Goal: Information Seeking & Learning: Compare options

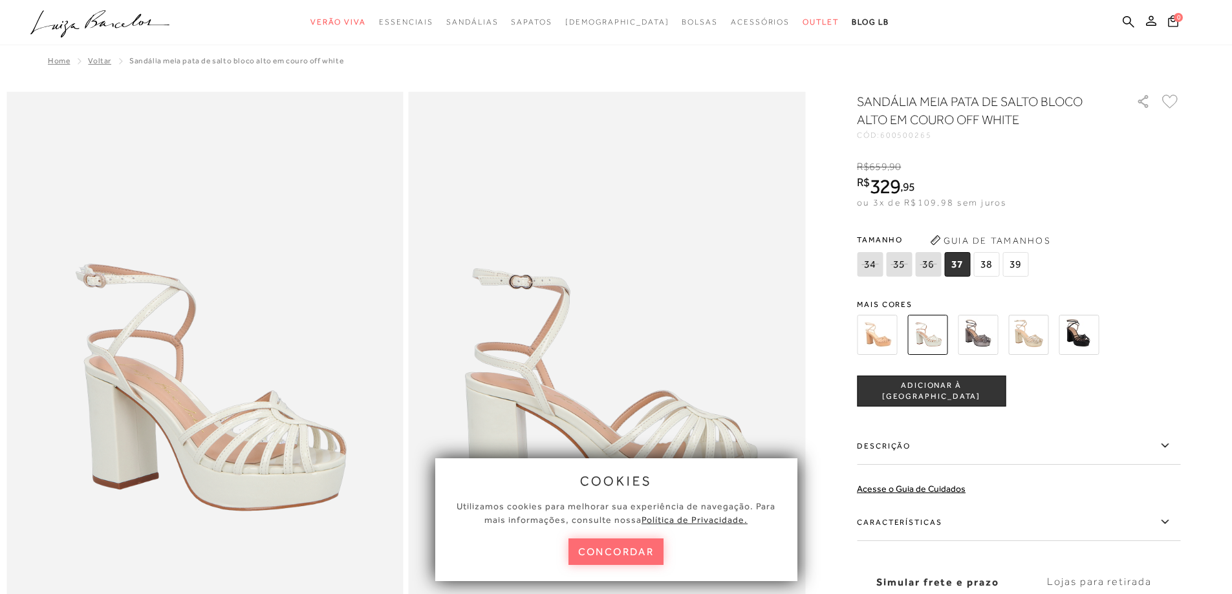
click at [630, 550] on button "concordar" at bounding box center [617, 552] width 96 height 27
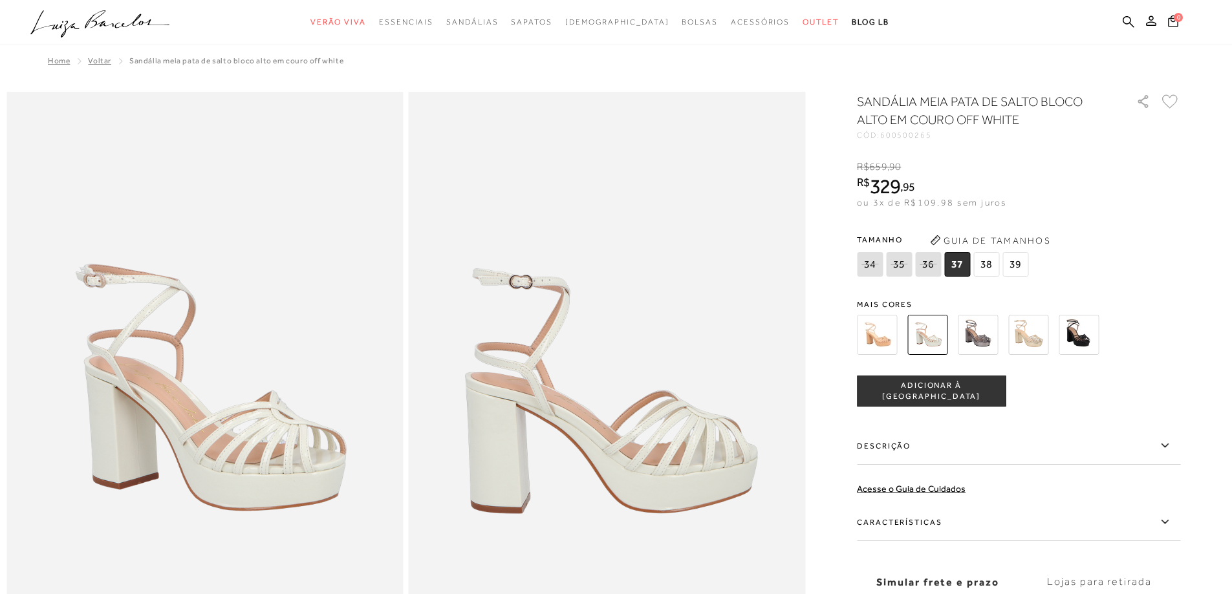
click at [986, 339] on img at bounding box center [978, 335] width 40 height 40
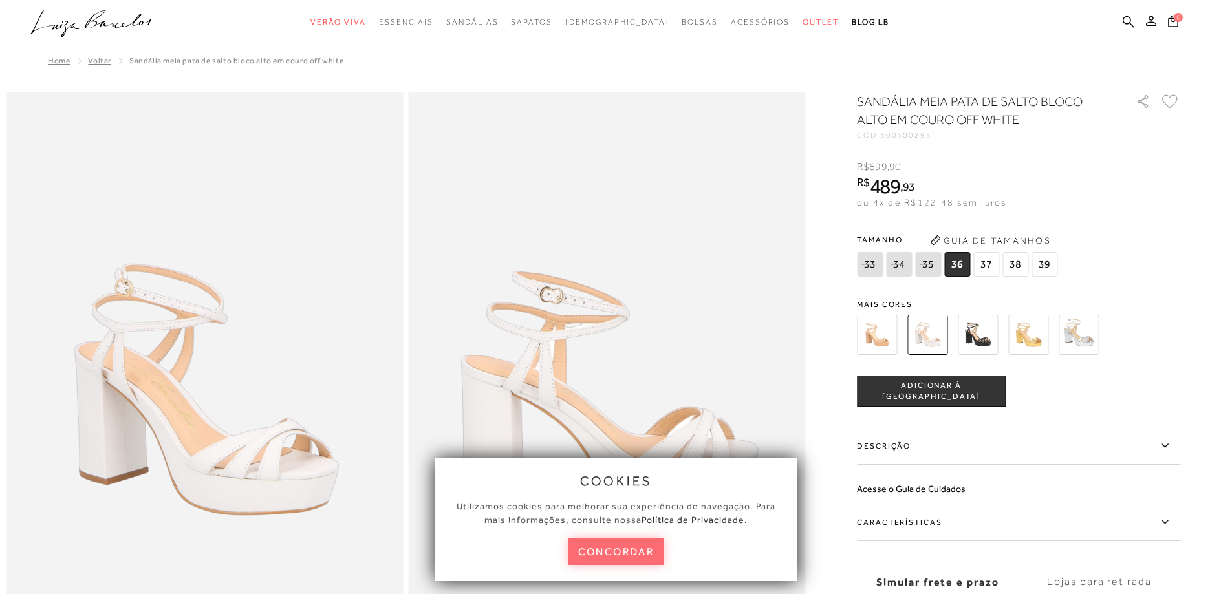
click at [630, 555] on button "concordar" at bounding box center [617, 552] width 96 height 27
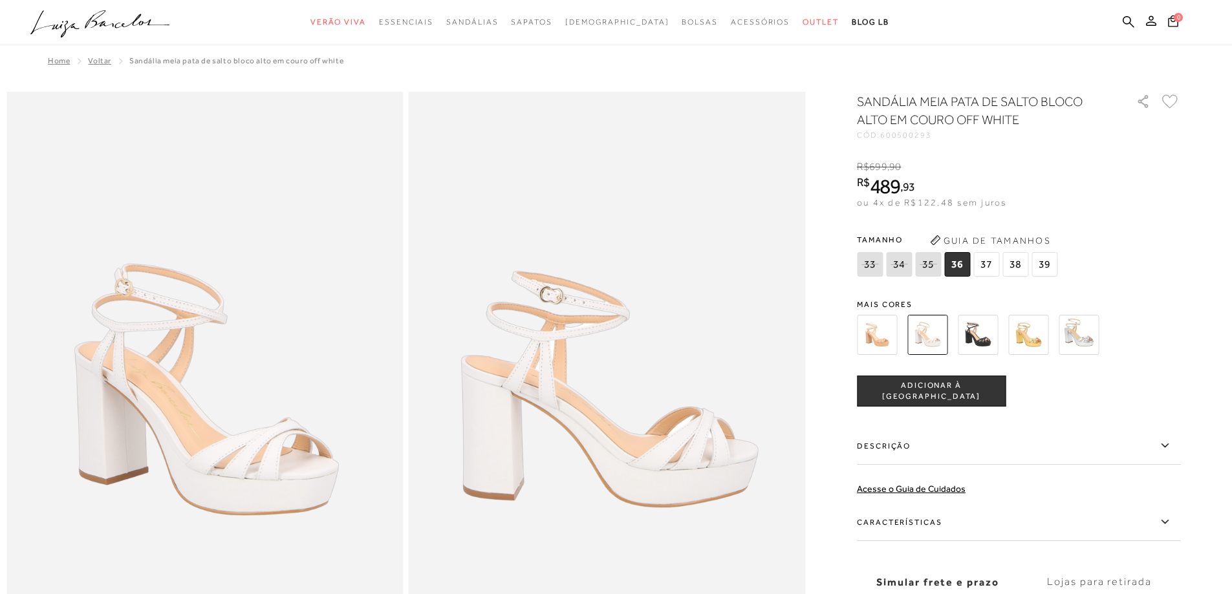
click at [869, 329] on img at bounding box center [877, 335] width 40 height 40
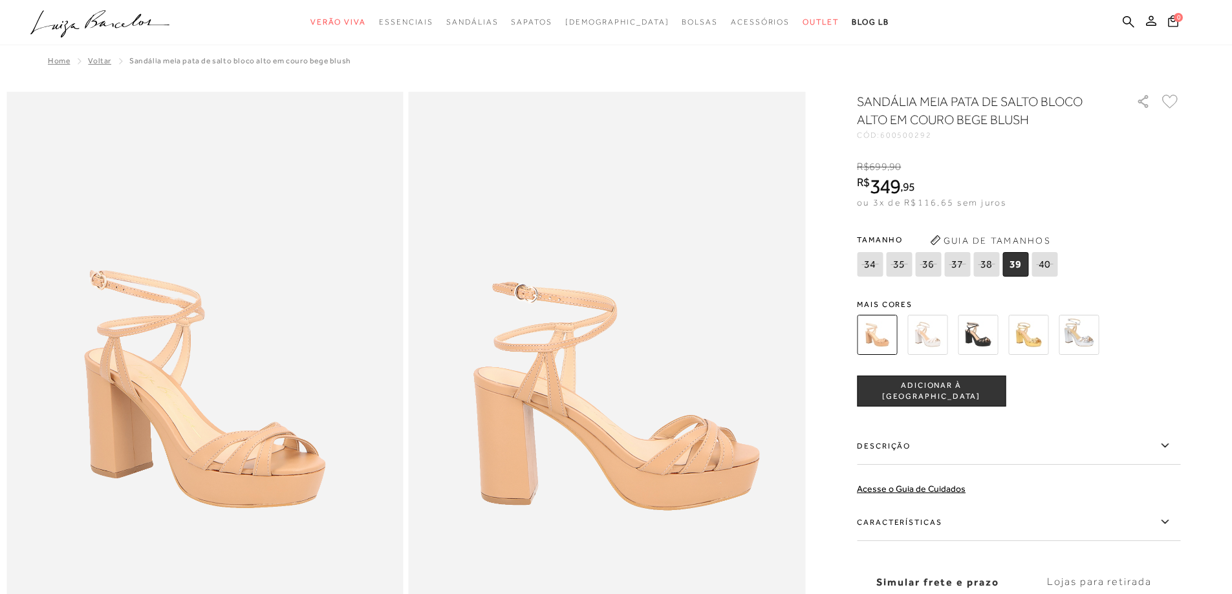
click at [1035, 336] on img at bounding box center [1028, 335] width 40 height 40
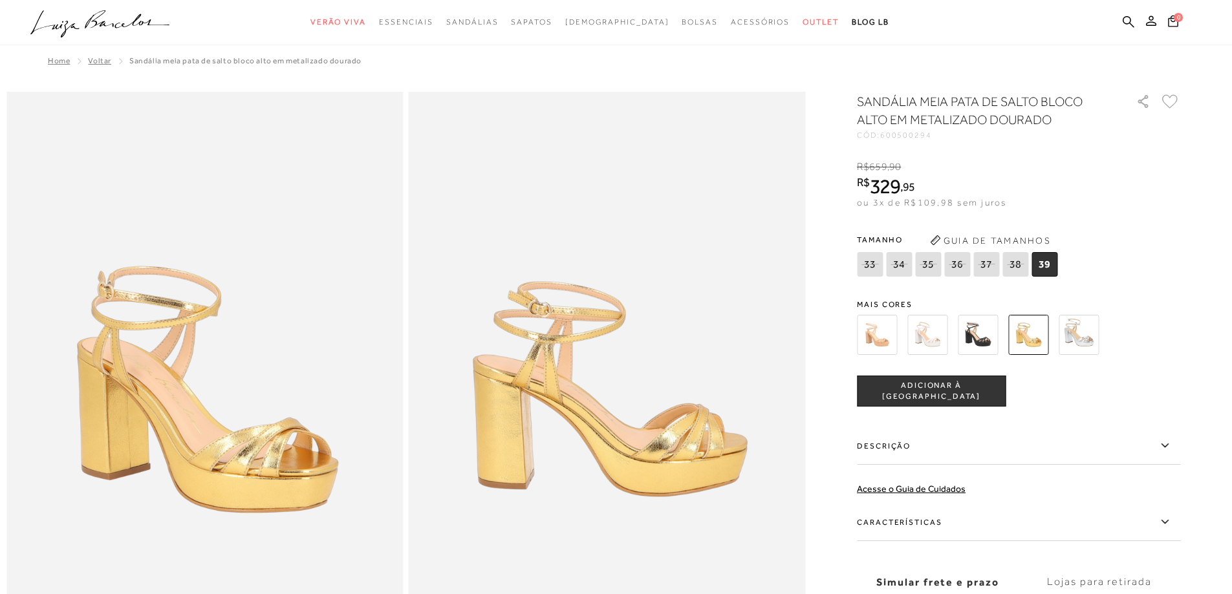
click at [1096, 287] on div "SANDÁLIA MEIA PATA DE SALTO BLOCO ALTO EM METALIZADO DOURADO CÓD: 600500294 × É…" at bounding box center [1018, 380] width 323 height 574
click at [1087, 324] on img at bounding box center [1079, 335] width 40 height 40
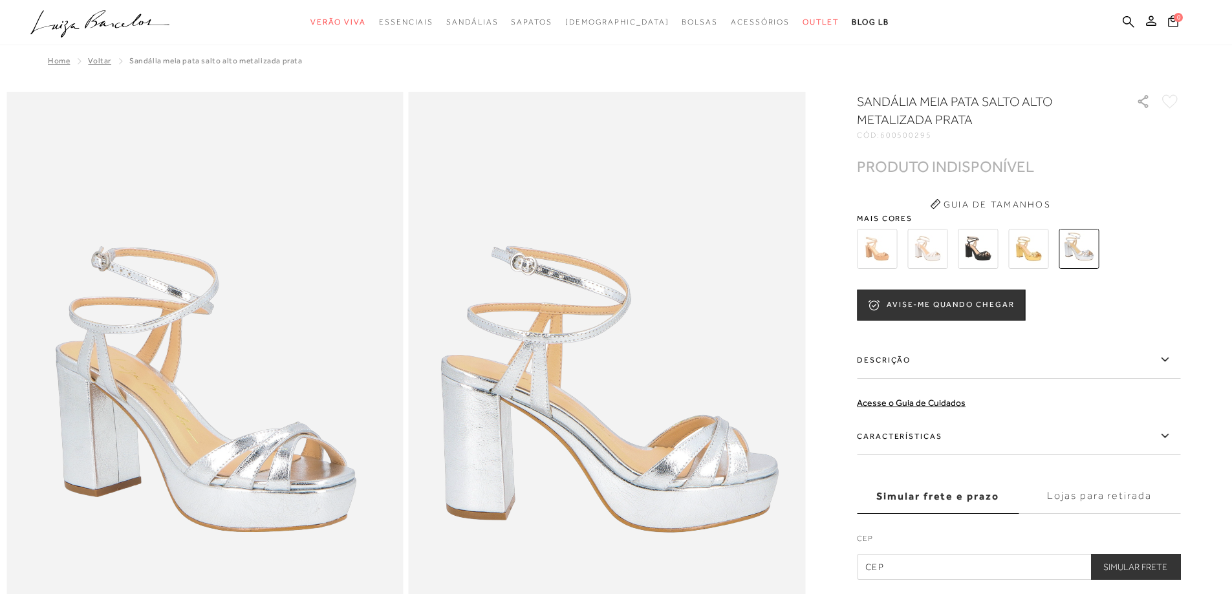
click at [1034, 254] on img at bounding box center [1028, 249] width 40 height 40
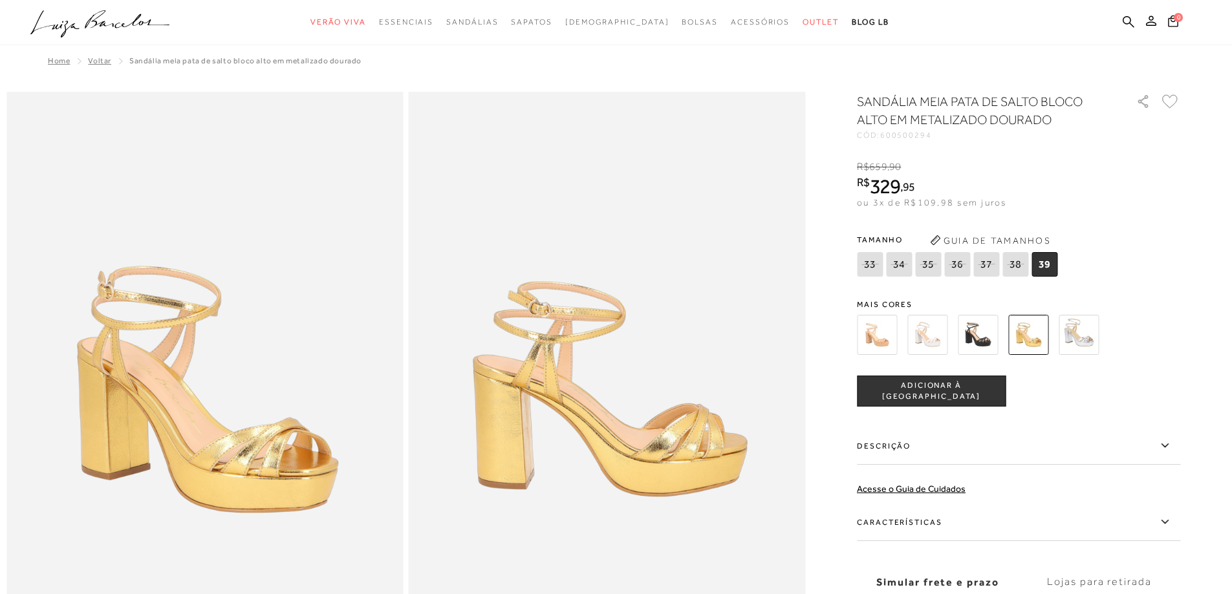
click at [891, 336] on img at bounding box center [877, 335] width 40 height 40
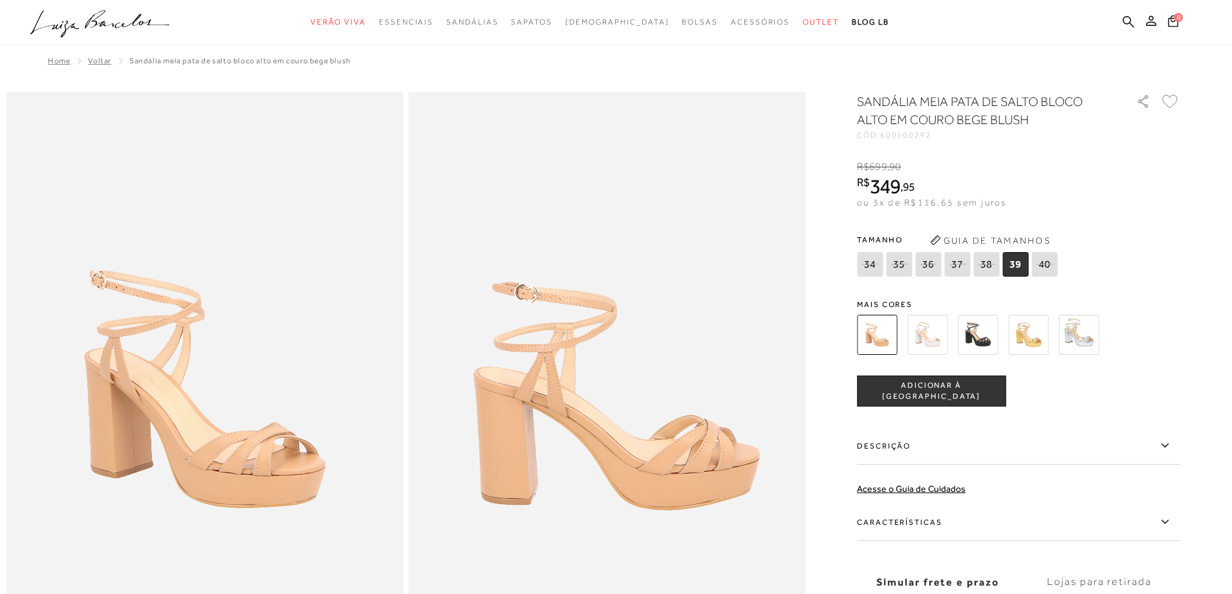
click at [939, 338] on img at bounding box center [928, 335] width 40 height 40
